Goal: Transaction & Acquisition: Download file/media

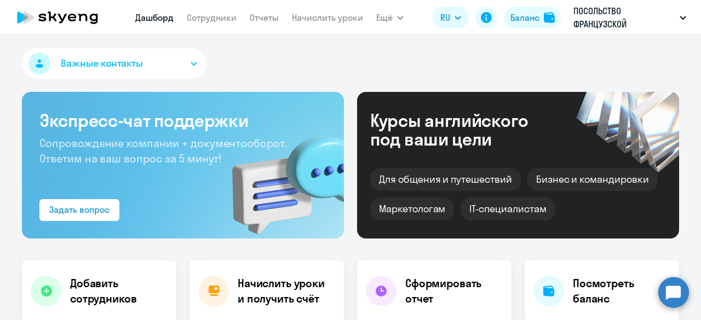
select select "30"
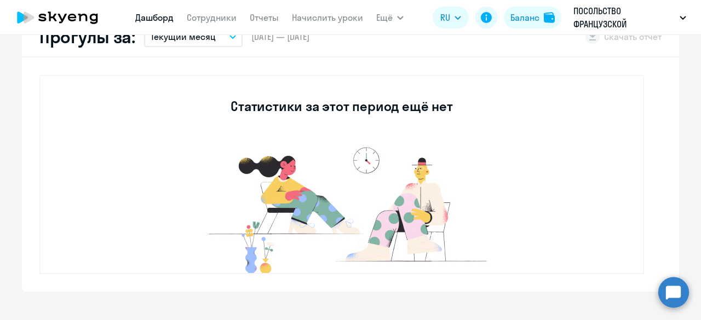
scroll to position [274, 0]
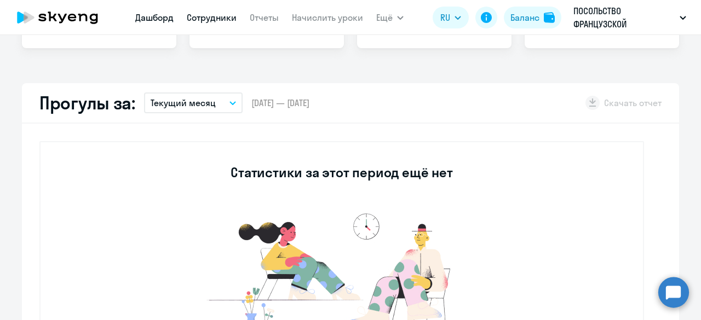
click at [236, 20] on link "Сотрудники" at bounding box center [212, 17] width 50 height 11
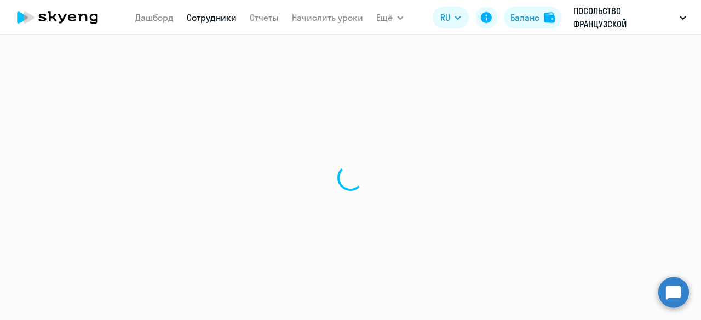
select select "30"
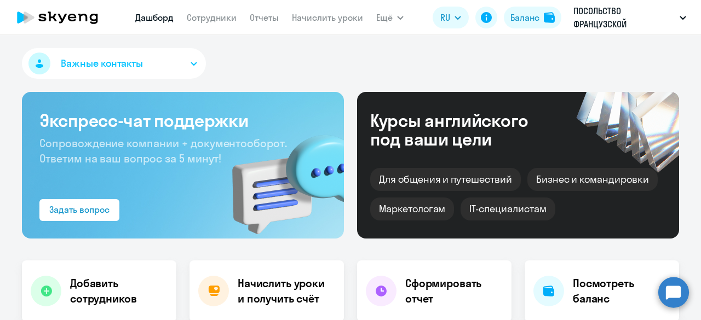
select select "30"
click at [333, 22] on link "Начислить уроки" at bounding box center [327, 17] width 71 height 11
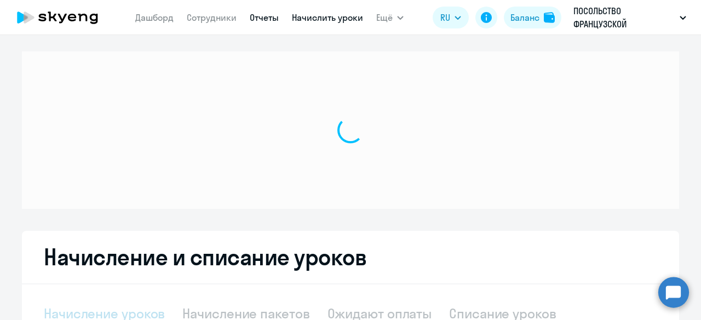
click at [260, 17] on link "Отчеты" at bounding box center [264, 17] width 29 height 11
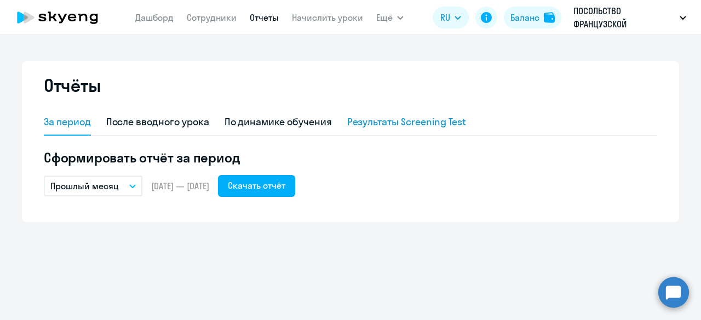
click at [390, 124] on div "Результаты Screening Test" at bounding box center [406, 122] width 119 height 14
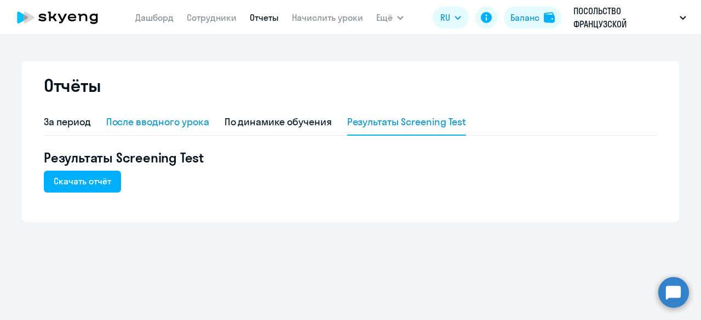
click at [148, 121] on div "После вводного урока" at bounding box center [157, 122] width 103 height 14
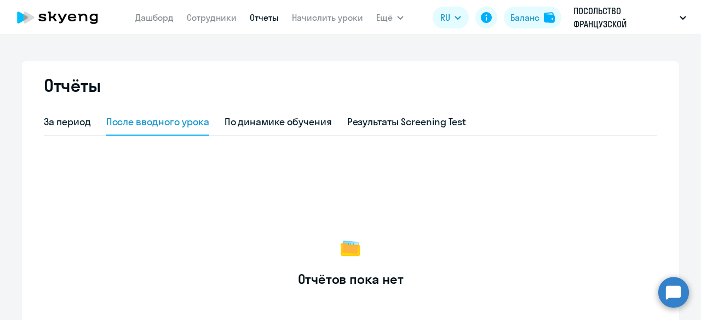
click at [87, 109] on div "Отчёты" at bounding box center [350, 91] width 613 height 35
click at [87, 116] on div "За период" at bounding box center [67, 122] width 47 height 14
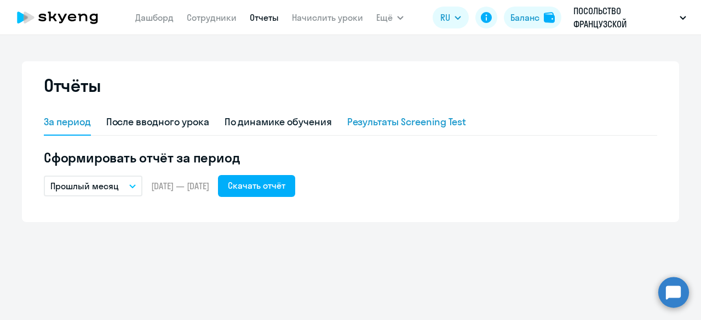
click at [389, 119] on div "Результаты Screening Test" at bounding box center [406, 122] width 119 height 14
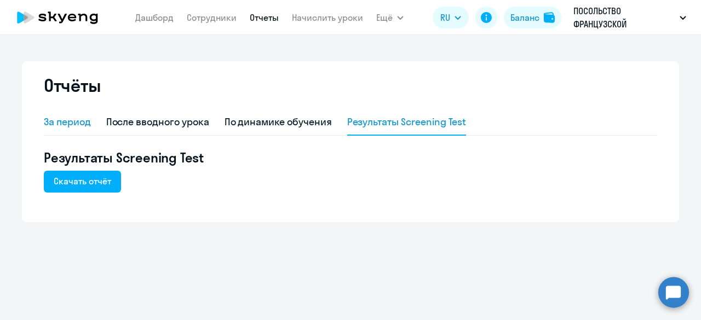
click at [85, 120] on div "За период" at bounding box center [67, 122] width 47 height 14
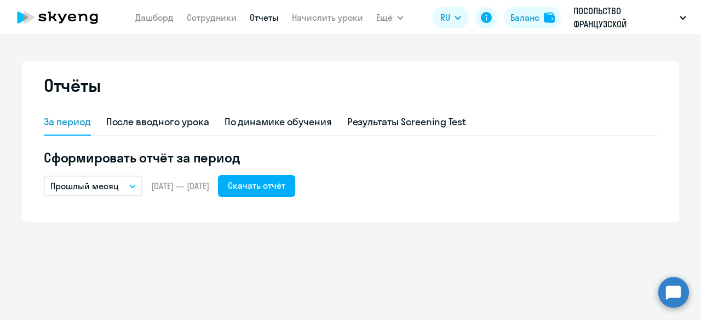
click at [110, 176] on button "Прошлый месяц" at bounding box center [93, 186] width 99 height 21
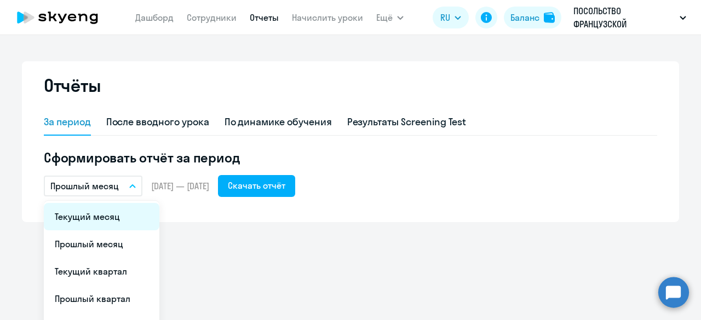
click at [120, 217] on li "Текущий месяц" at bounding box center [102, 216] width 116 height 27
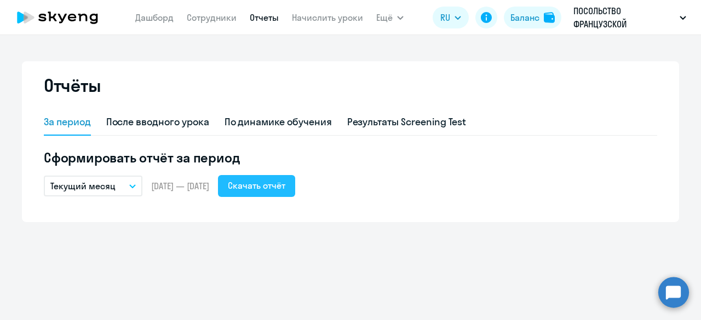
click at [295, 186] on button "Скачать отчёт" at bounding box center [256, 186] width 77 height 22
click at [173, 117] on div "После вводного урока" at bounding box center [157, 122] width 103 height 14
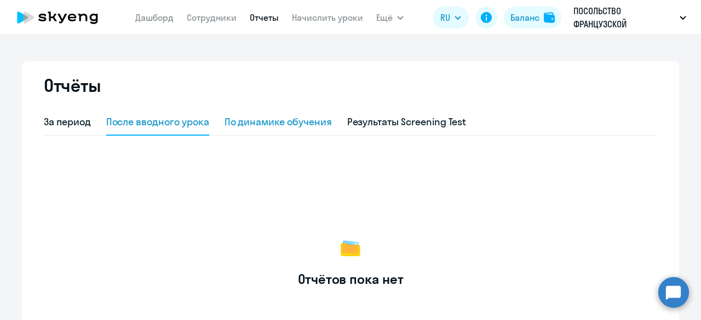
click at [261, 112] on div "По динамике обучения" at bounding box center [278, 123] width 107 height 26
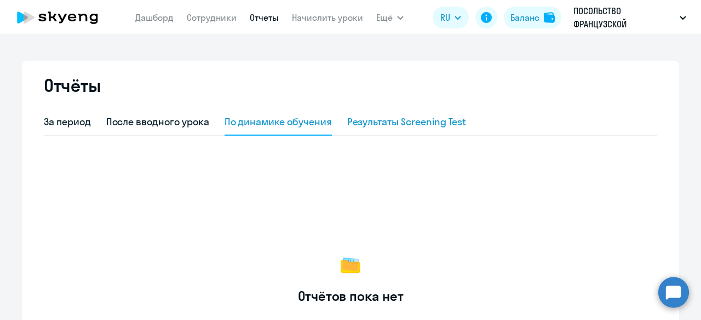
click at [355, 116] on div "Результаты Screening Test" at bounding box center [406, 122] width 119 height 14
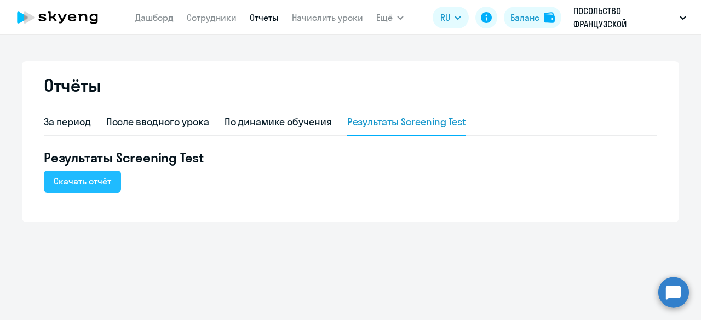
click at [101, 181] on div "Скачать отчёт" at bounding box center [83, 181] width 58 height 13
